Goal: Use online tool/utility: Utilize a website feature to perform a specific function

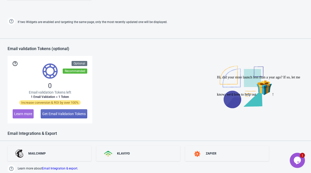
scroll to position [436, 0]
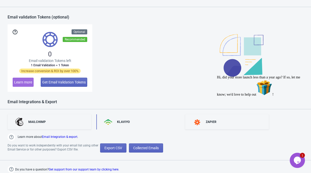
click at [123, 121] on div "KLAVIYO" at bounding box center [123, 122] width 13 height 4
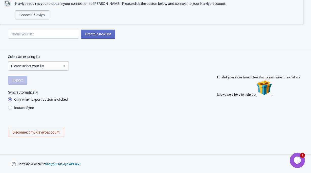
radio input "true"
select select "UmD59h"
click at [23, 79] on span "Export" at bounding box center [17, 80] width 10 height 4
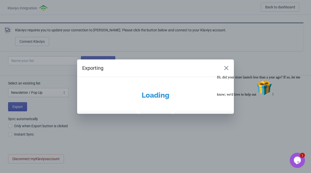
scroll to position [0, 0]
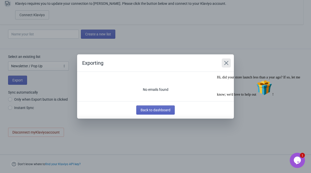
click at [227, 63] on icon "Close" at bounding box center [226, 63] width 5 height 5
radio input "true"
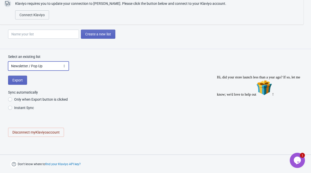
click at [64, 65] on select "Please select your list Newsletter / Pop Up SMS Subscribers Customers Preview L…" at bounding box center [38, 66] width 61 height 9
